Goal: Obtain resource: Obtain resource

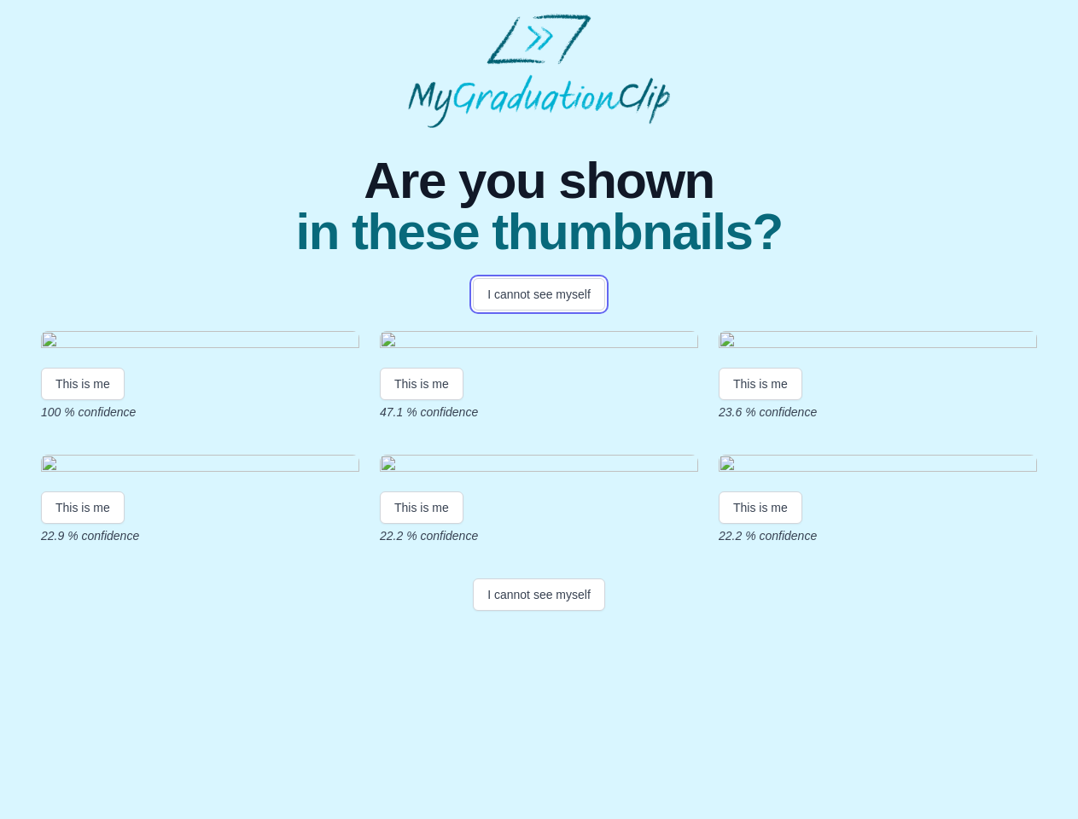
click at [539, 294] on button "I cannot see myself" at bounding box center [539, 294] width 132 height 32
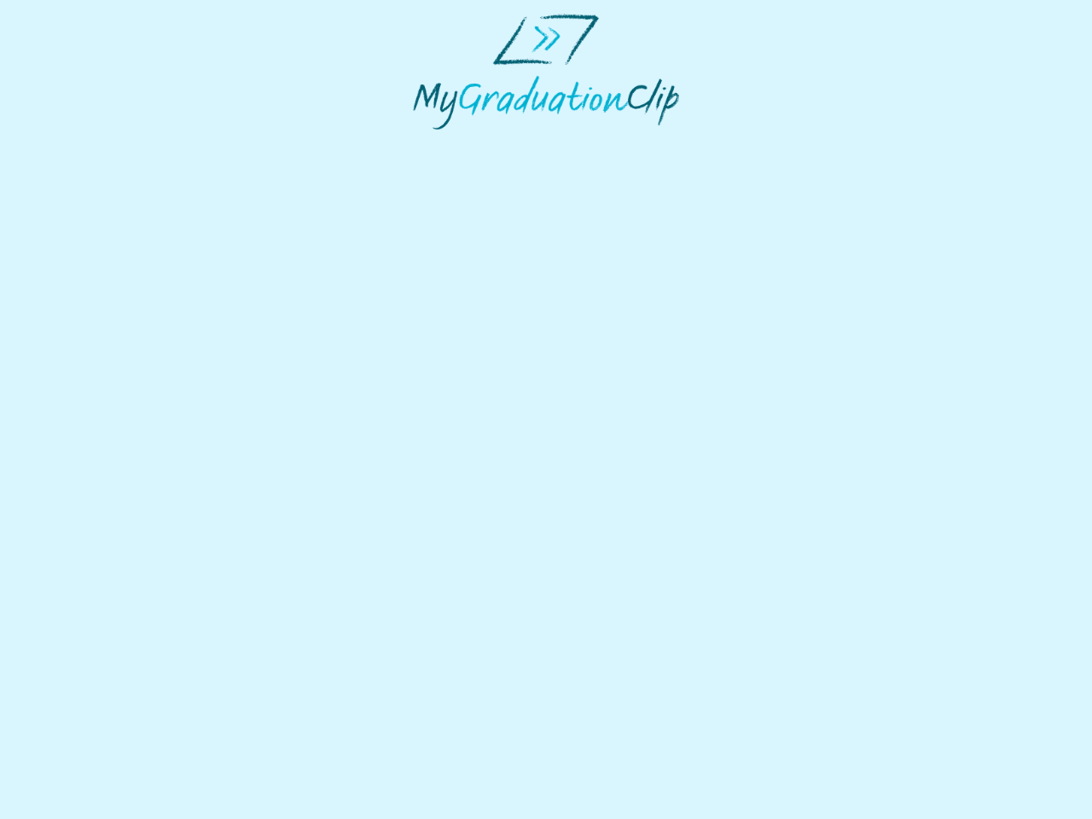
click at [83, 143] on html at bounding box center [546, 71] width 1092 height 143
click at [424, 143] on html at bounding box center [546, 71] width 1092 height 143
click at [765, 143] on html at bounding box center [546, 71] width 1092 height 143
click at [83, 143] on html at bounding box center [546, 71] width 1092 height 143
click at [424, 143] on html at bounding box center [546, 71] width 1092 height 143
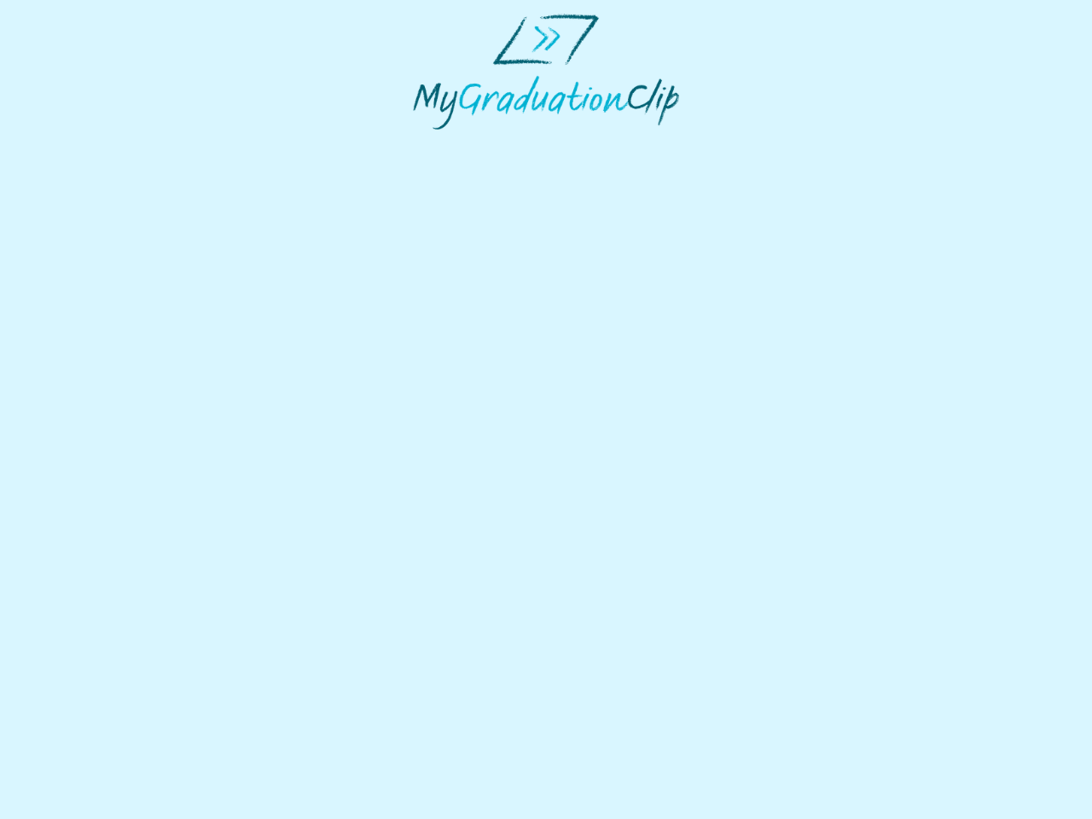
click at [765, 143] on html at bounding box center [546, 71] width 1092 height 143
